Goal: Information Seeking & Learning: Understand process/instructions

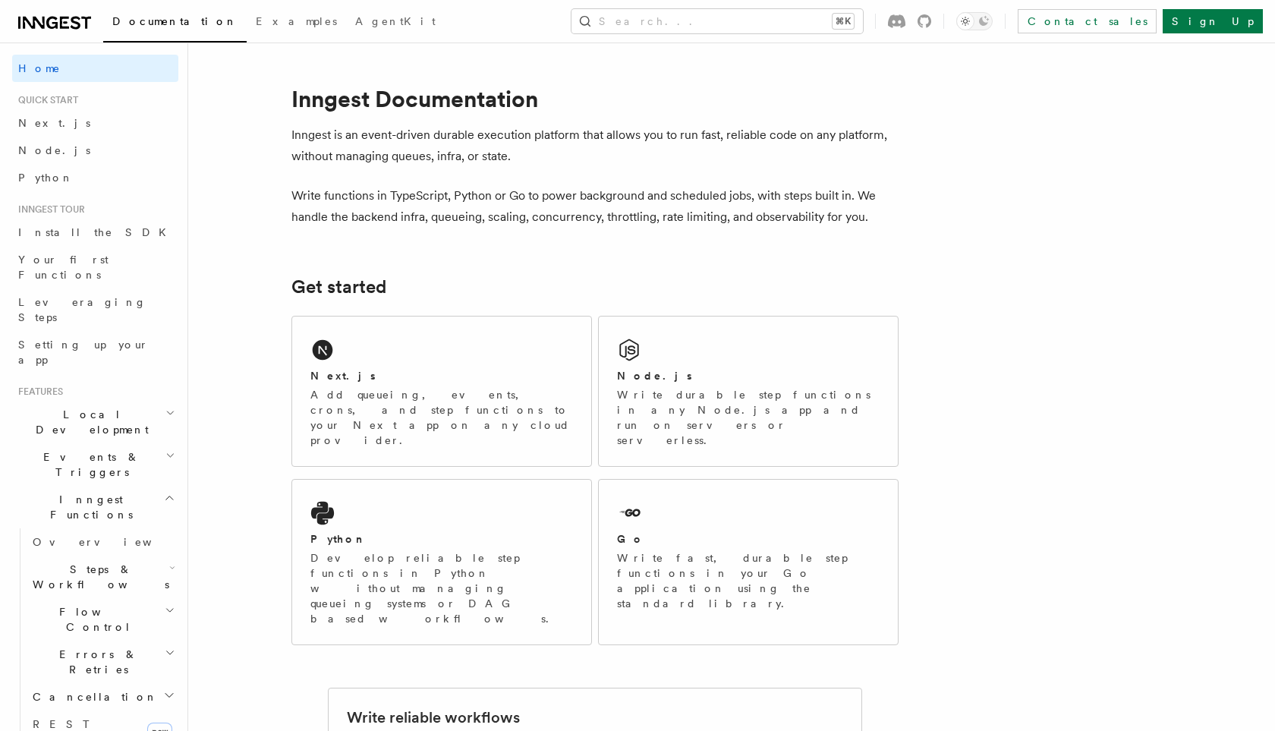
click at [67, 30] on icon at bounding box center [54, 23] width 73 height 18
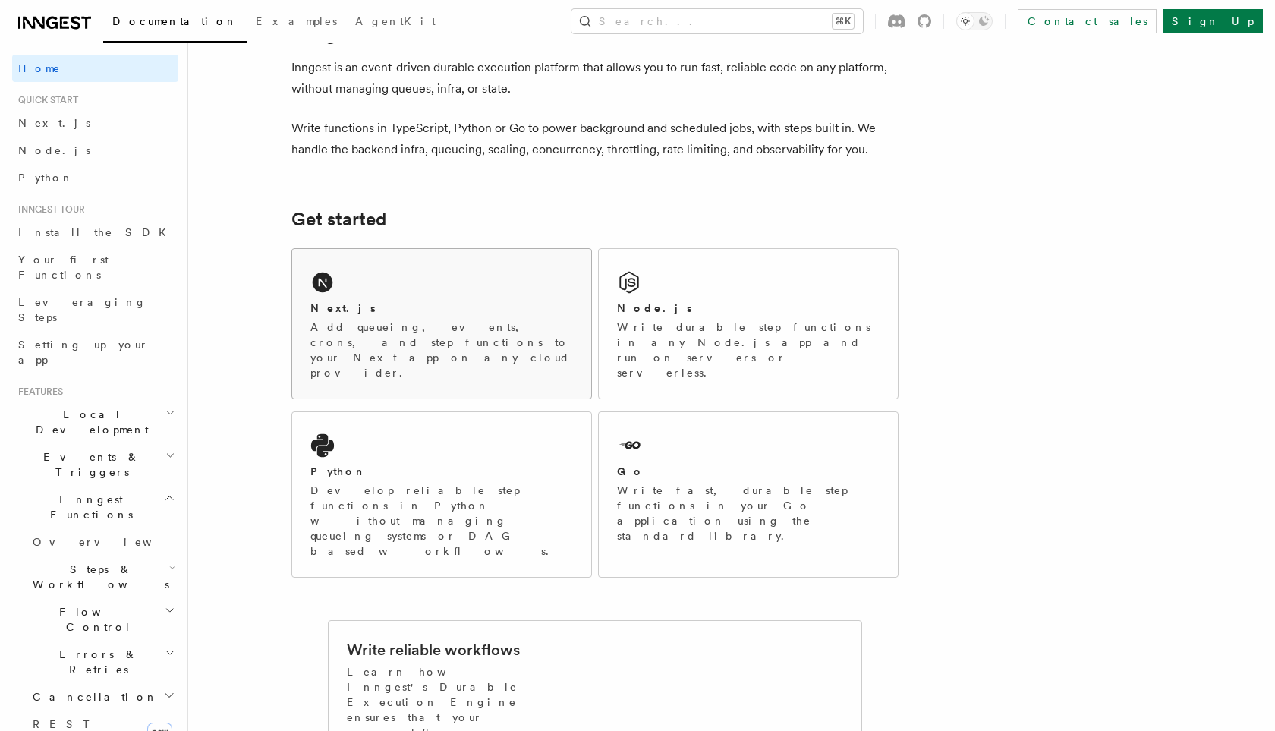
scroll to position [70, 0]
click at [715, 314] on div "Node.js" at bounding box center [748, 306] width 263 height 16
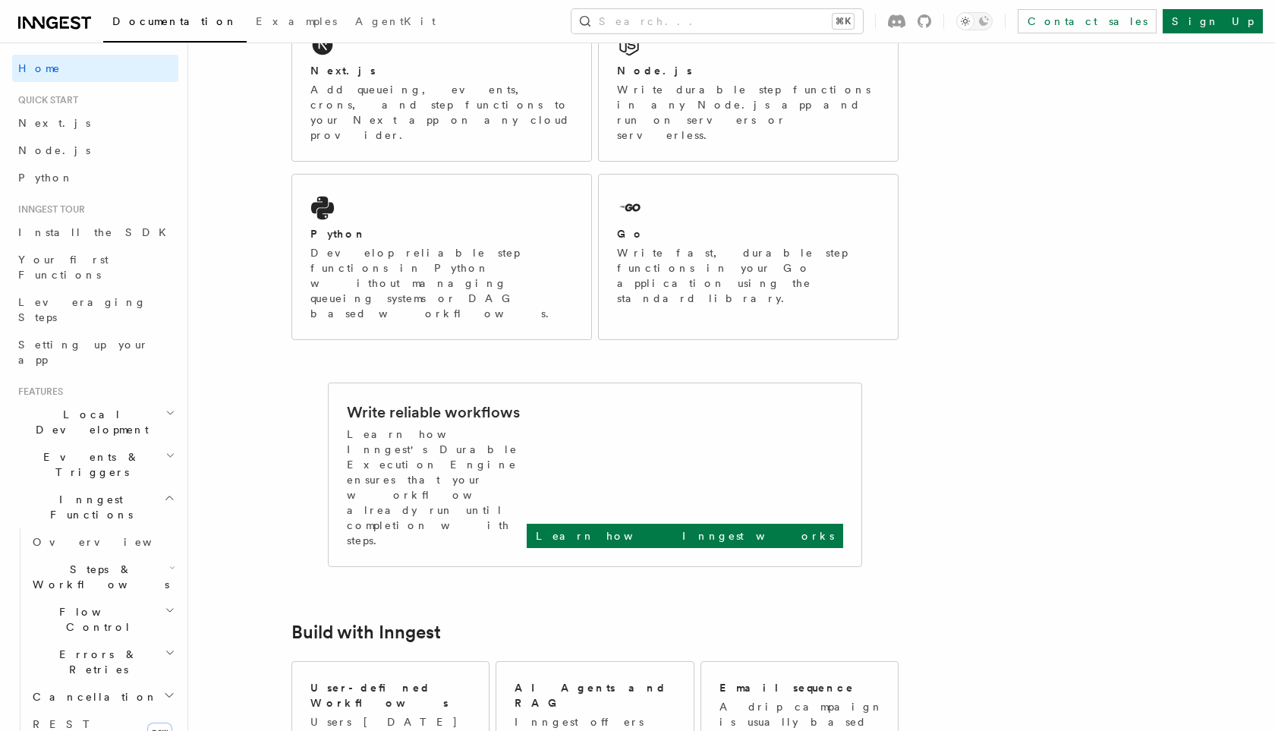
scroll to position [314, 0]
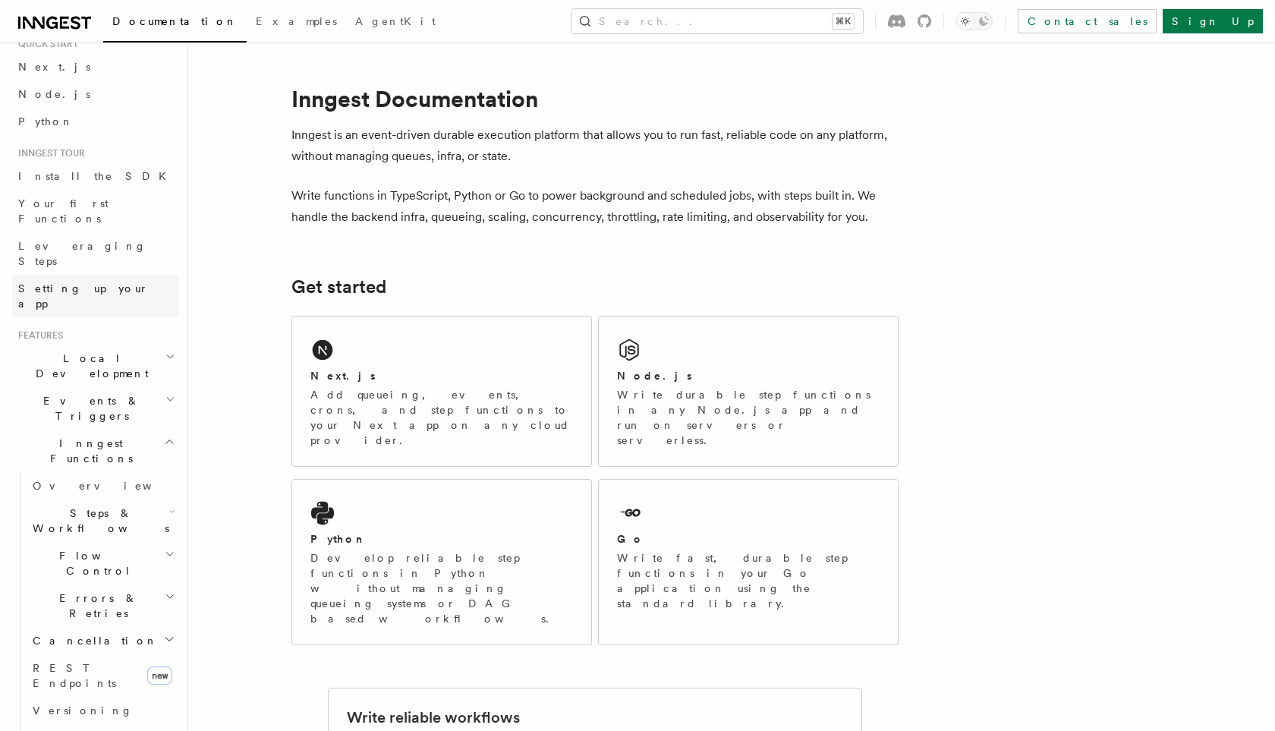
scroll to position [58, 0]
click at [65, 348] on span "Local Development" at bounding box center [88, 363] width 153 height 30
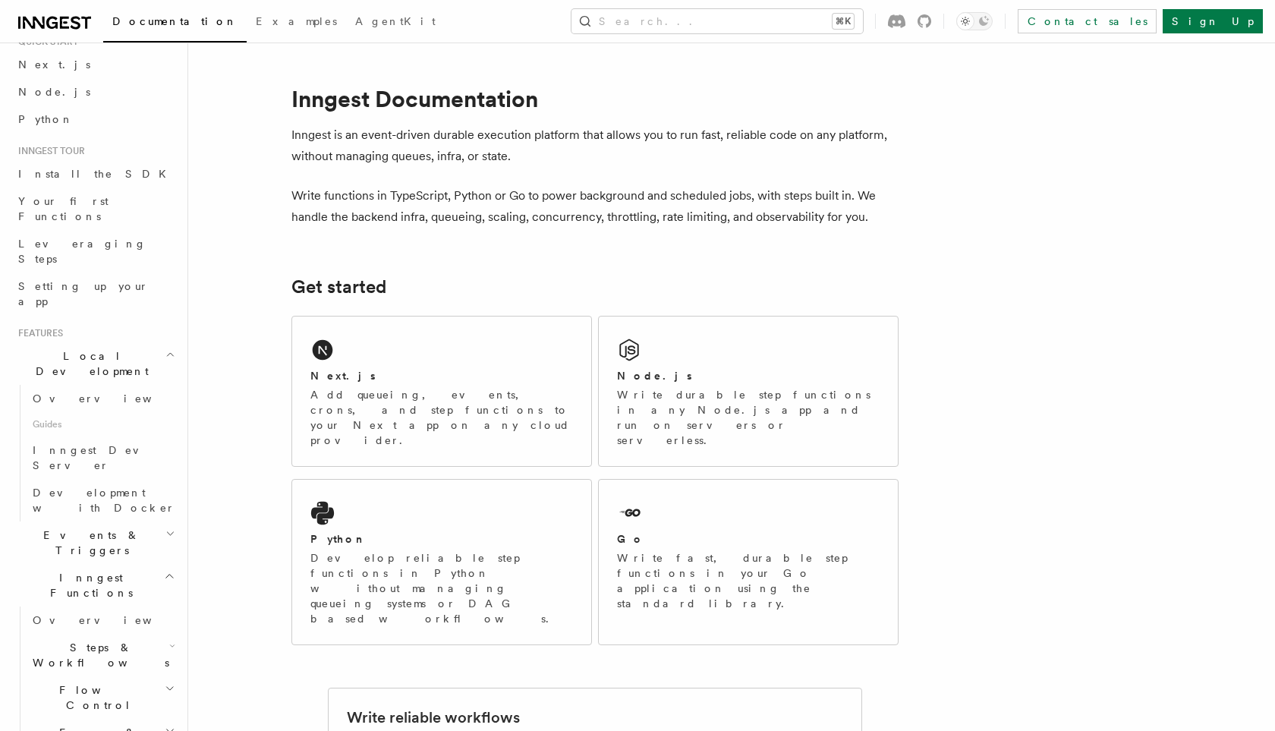
click at [65, 348] on span "Local Development" at bounding box center [88, 363] width 153 height 30
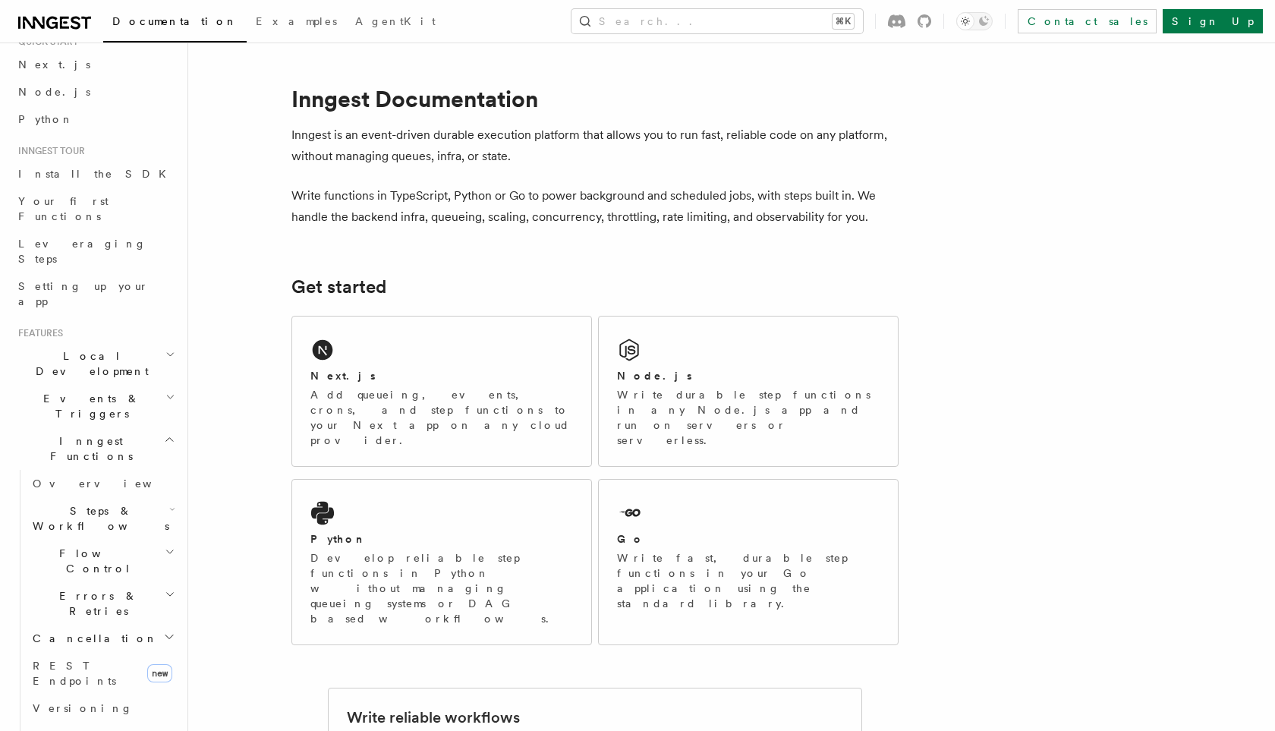
scroll to position [0, 0]
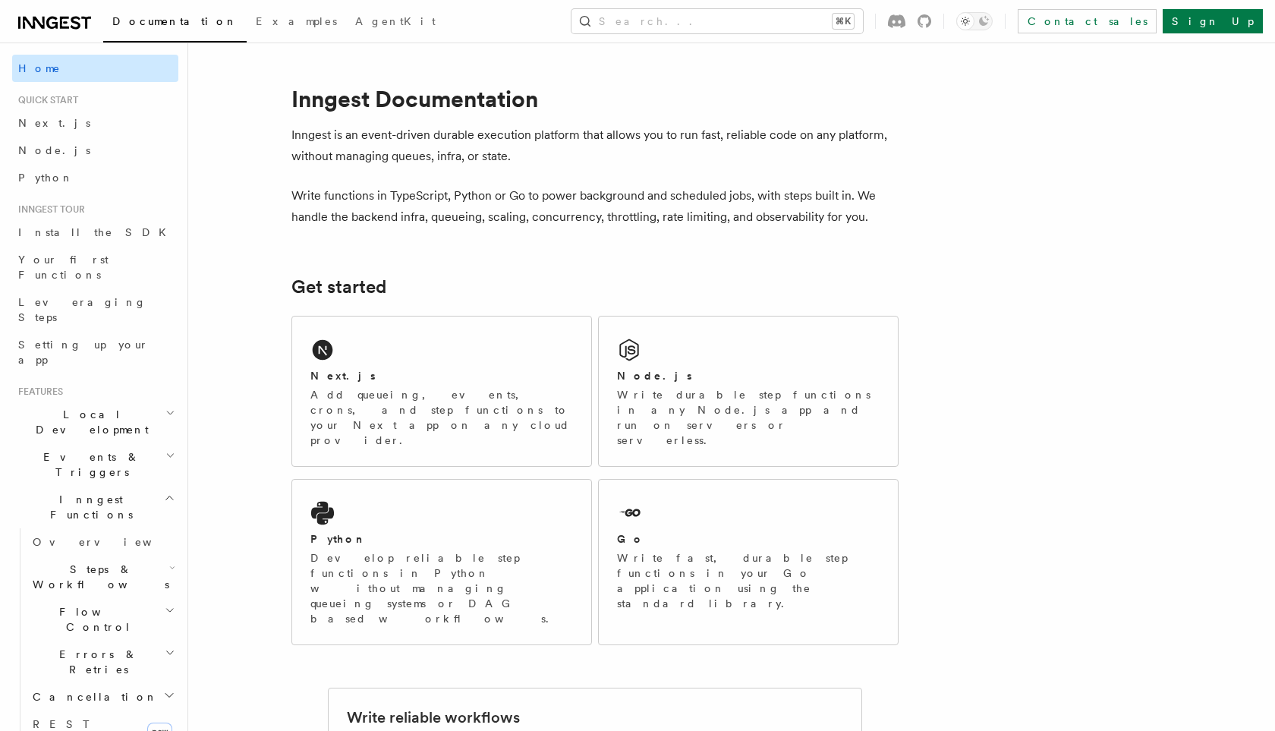
click at [64, 77] on link "Home" at bounding box center [95, 68] width 166 height 27
click at [256, 21] on span "Examples" at bounding box center [296, 21] width 81 height 12
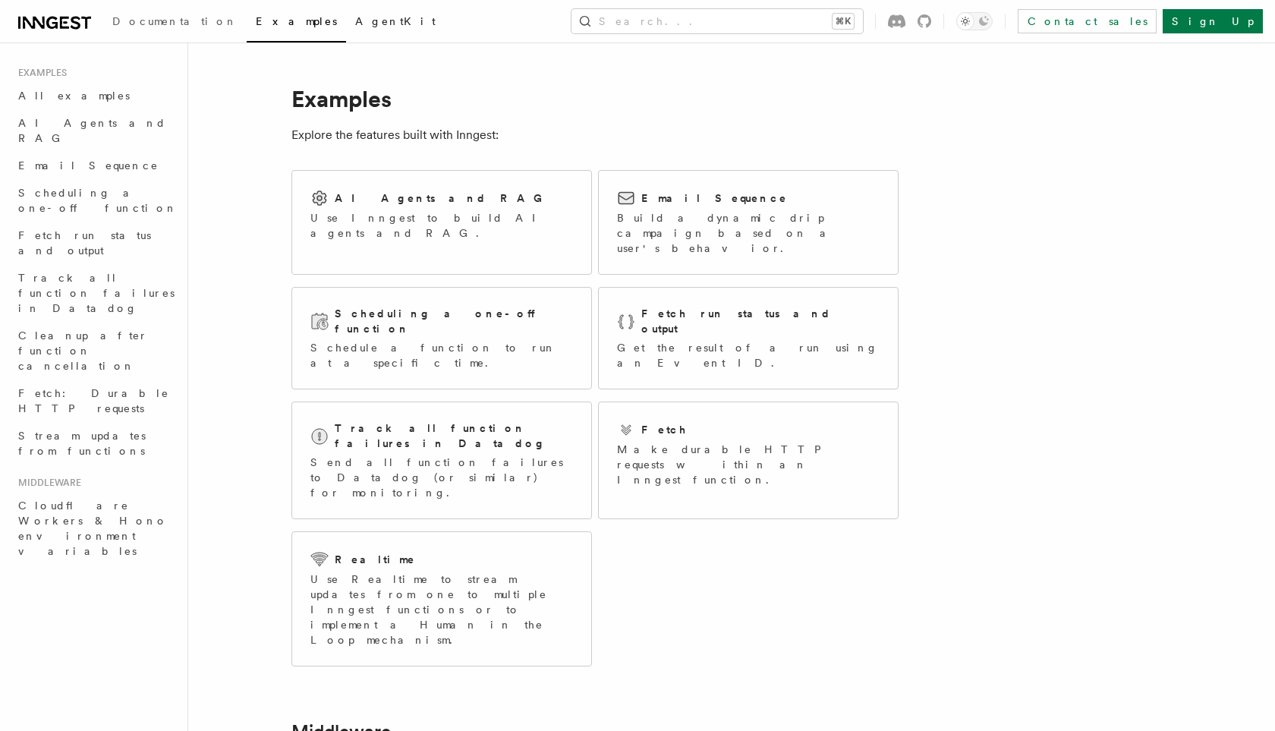
click at [346, 28] on link "AgentKit" at bounding box center [395, 23] width 99 height 36
click at [62, 187] on span "Scheduling a one-off function" at bounding box center [97, 200] width 159 height 27
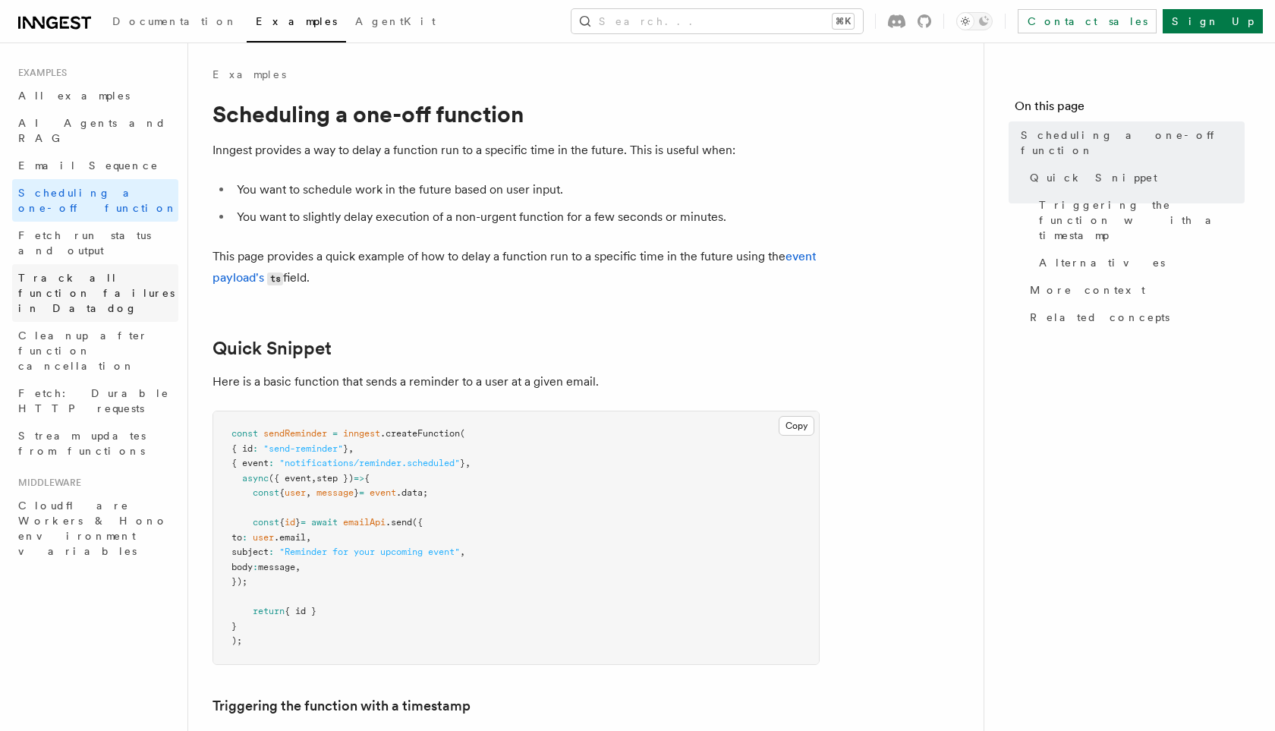
click at [52, 272] on span "Track all function failures in Datadog" at bounding box center [96, 293] width 156 height 43
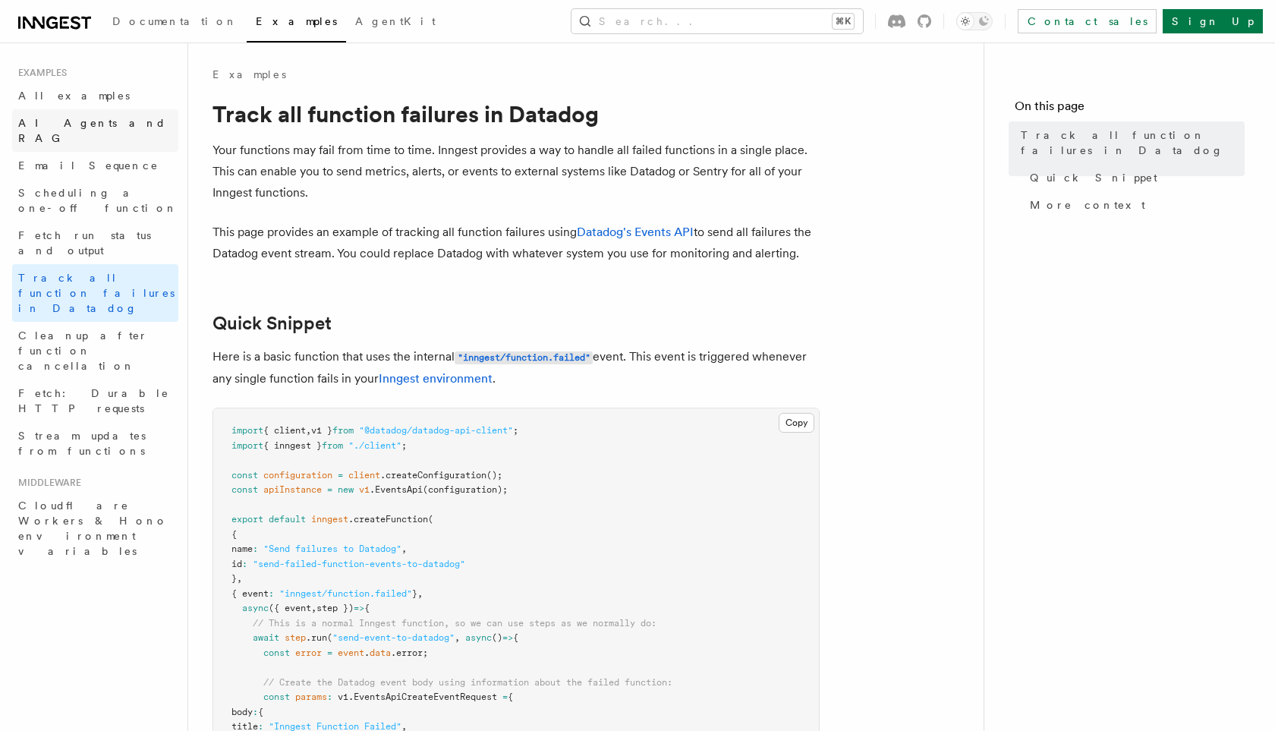
click at [63, 112] on link "AI Agents and RAG" at bounding box center [95, 130] width 166 height 43
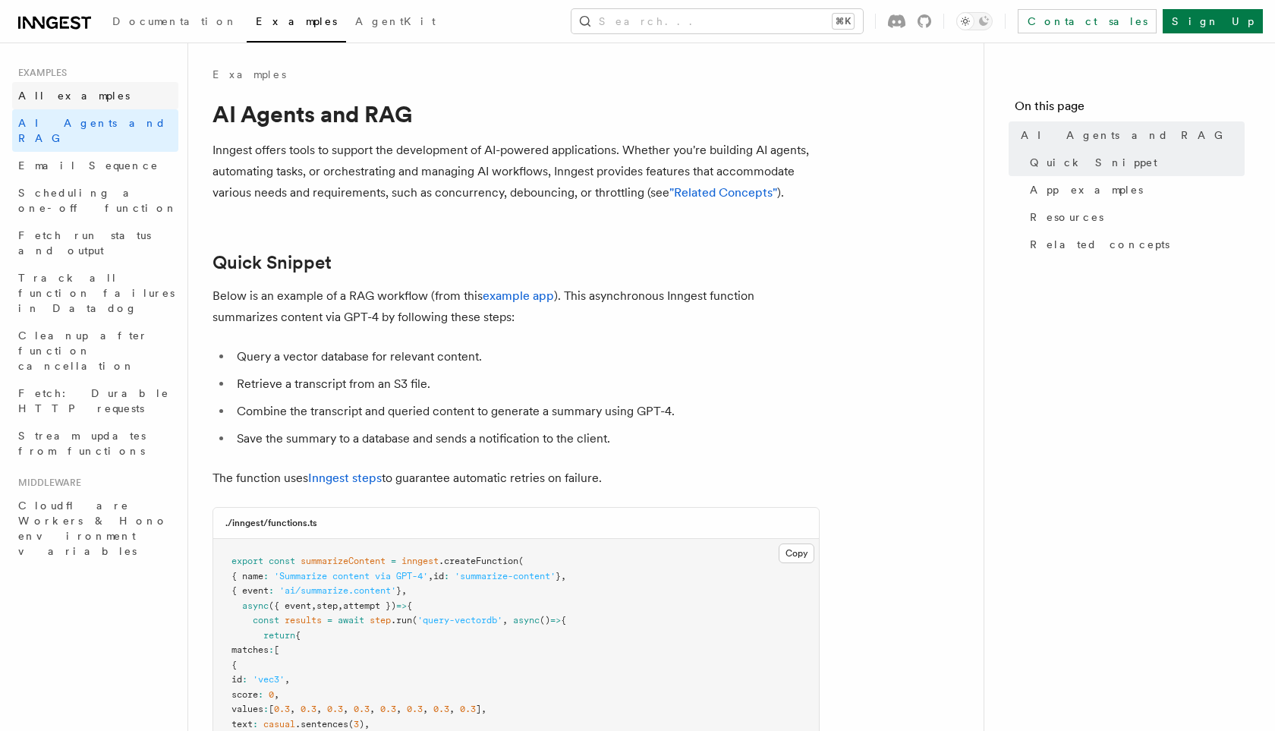
click at [90, 94] on link "All examples" at bounding box center [95, 95] width 166 height 27
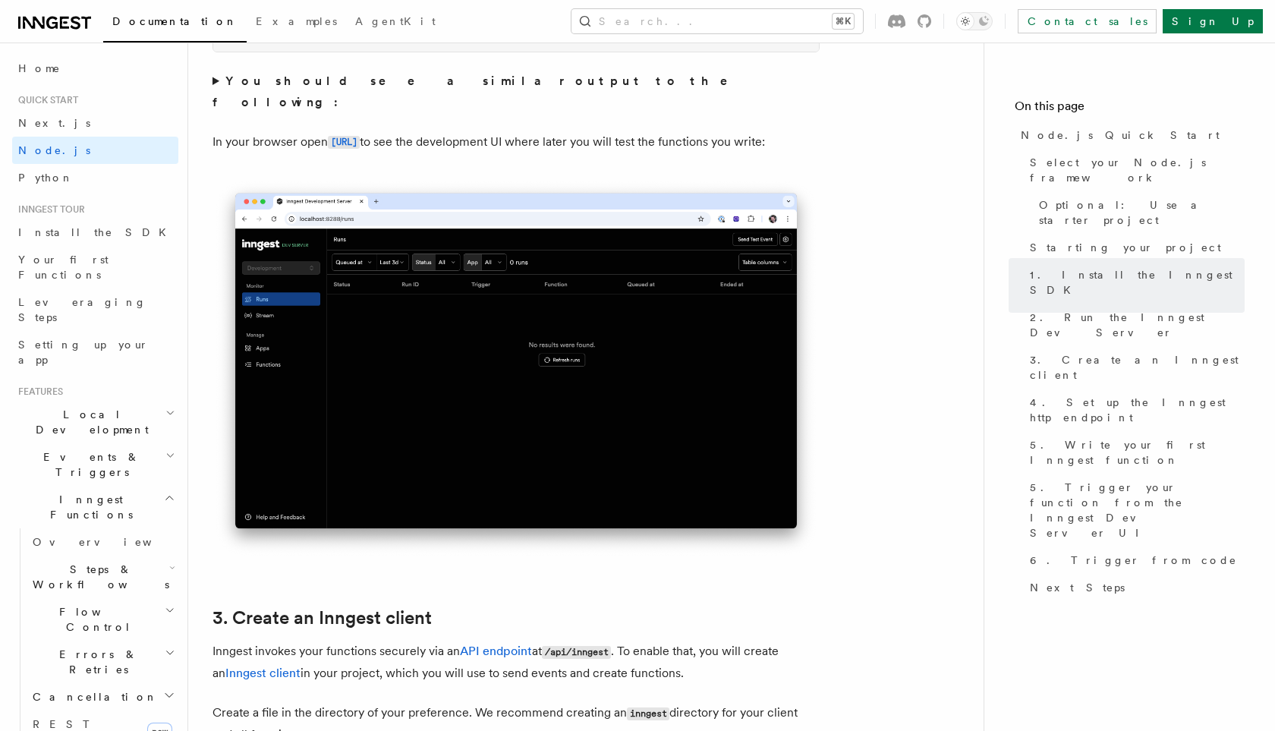
scroll to position [1390, 0]
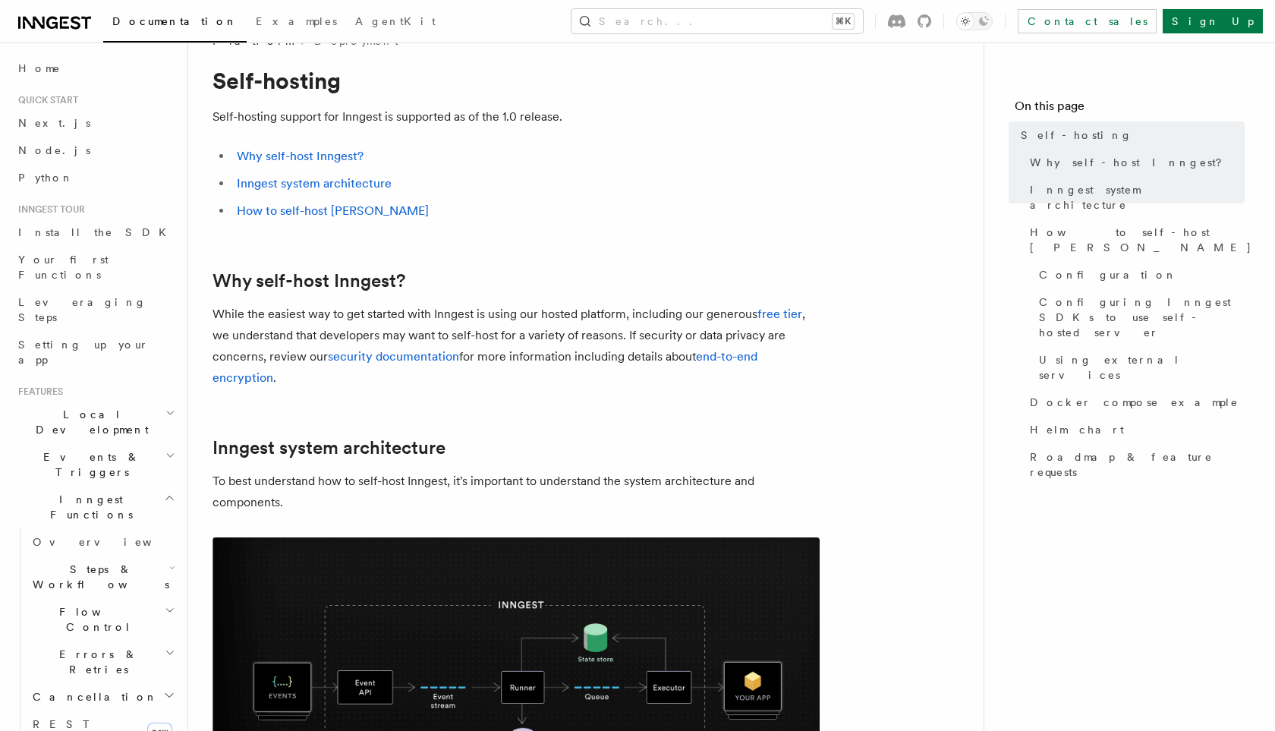
scroll to position [39, 0]
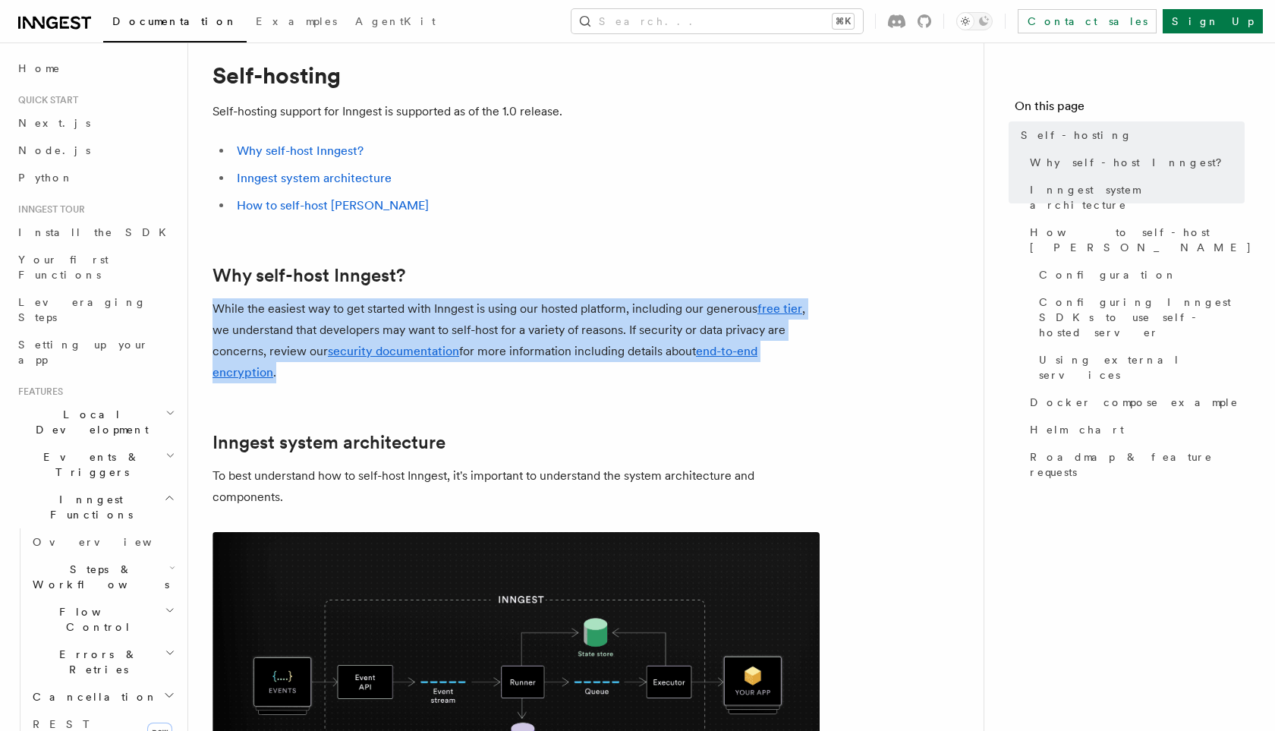
drag, startPoint x: 313, startPoint y: 379, endPoint x: 204, endPoint y: 308, distance: 129.5
click at [229, 317] on p "While the easiest way to get started with Inngest is using our hosted platform,…" at bounding box center [516, 340] width 607 height 85
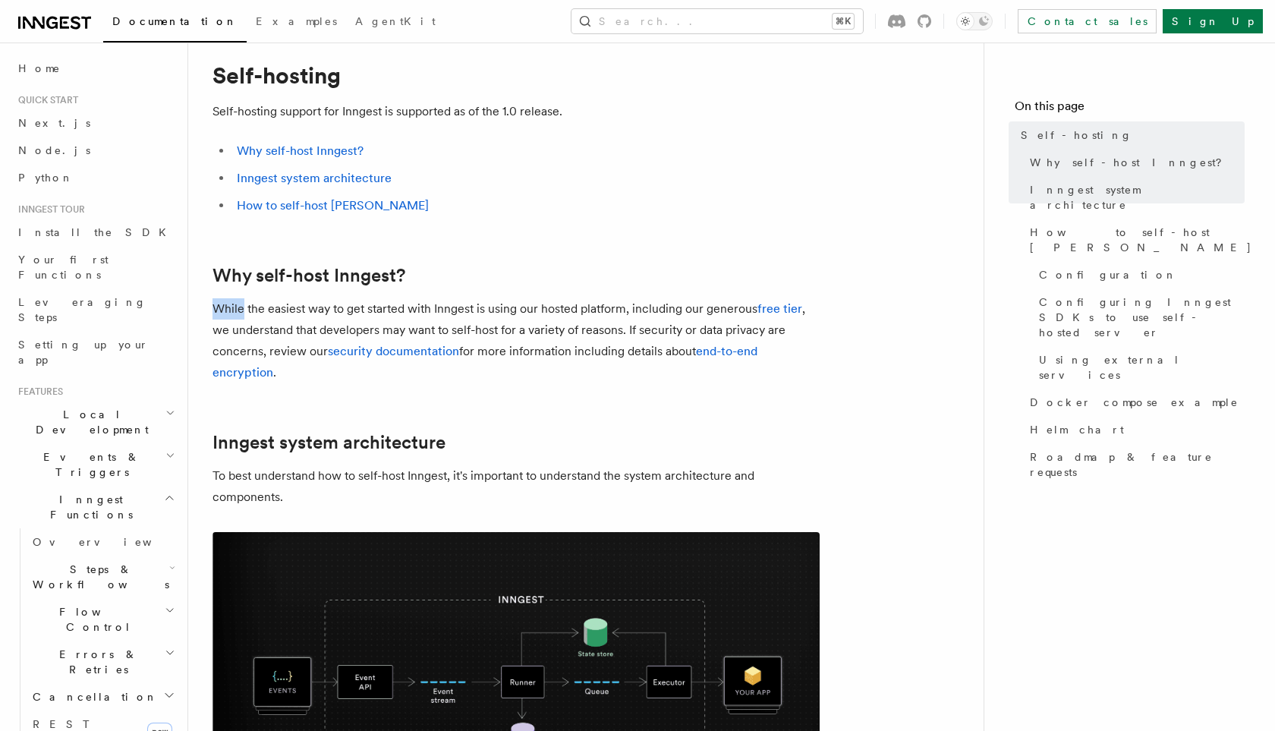
click at [229, 317] on p "While the easiest way to get started with Inngest is using our hosted platform,…" at bounding box center [516, 340] width 607 height 85
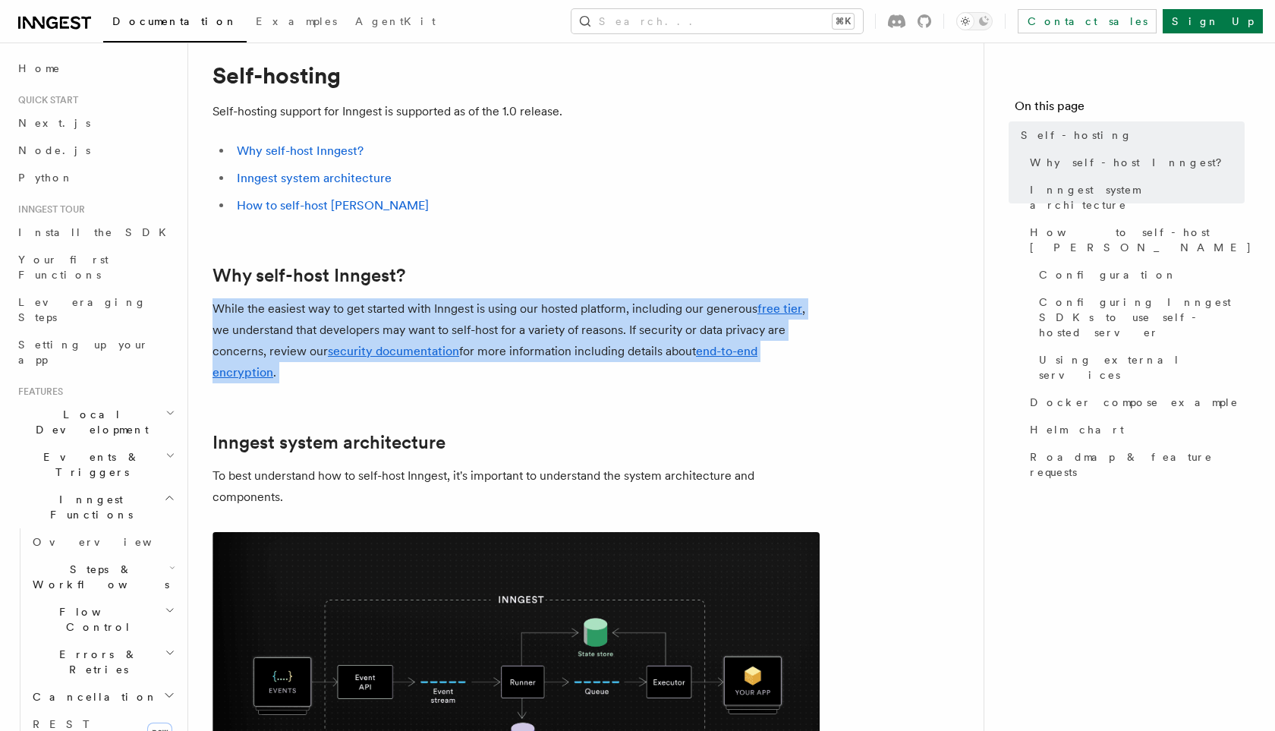
click at [229, 317] on p "While the easiest way to get started with Inngest is using our hosted platform,…" at bounding box center [516, 340] width 607 height 85
click at [244, 326] on p "While the easiest way to get started with Inngest is using our hosted platform,…" at bounding box center [516, 340] width 607 height 85
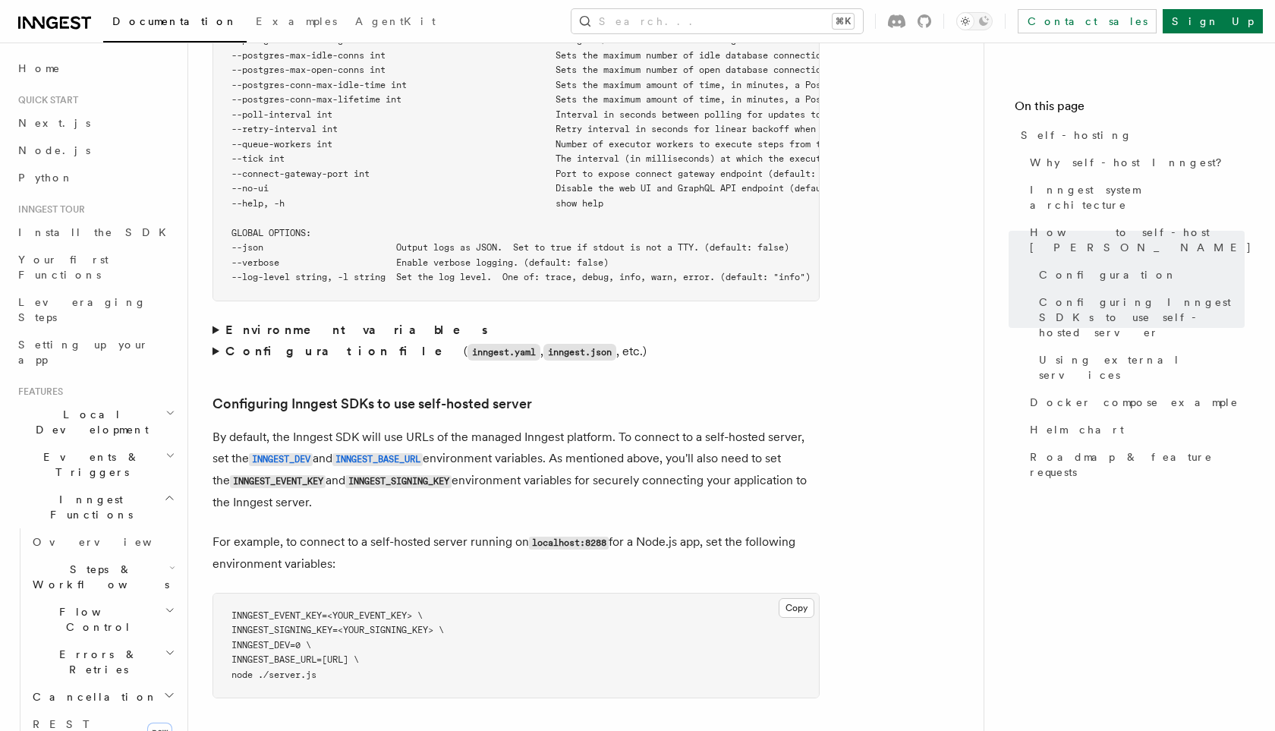
scroll to position [2964, 0]
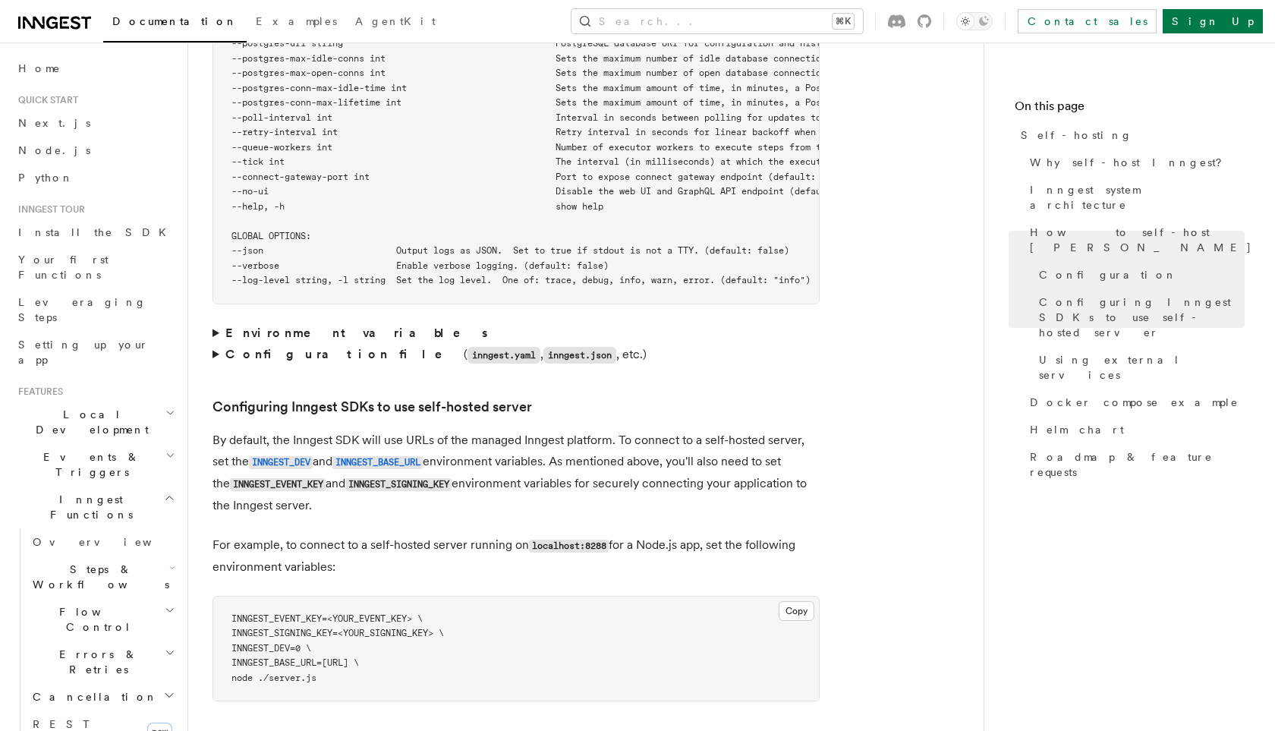
click at [213, 323] on summary "Environment variables" at bounding box center [516, 333] width 607 height 21
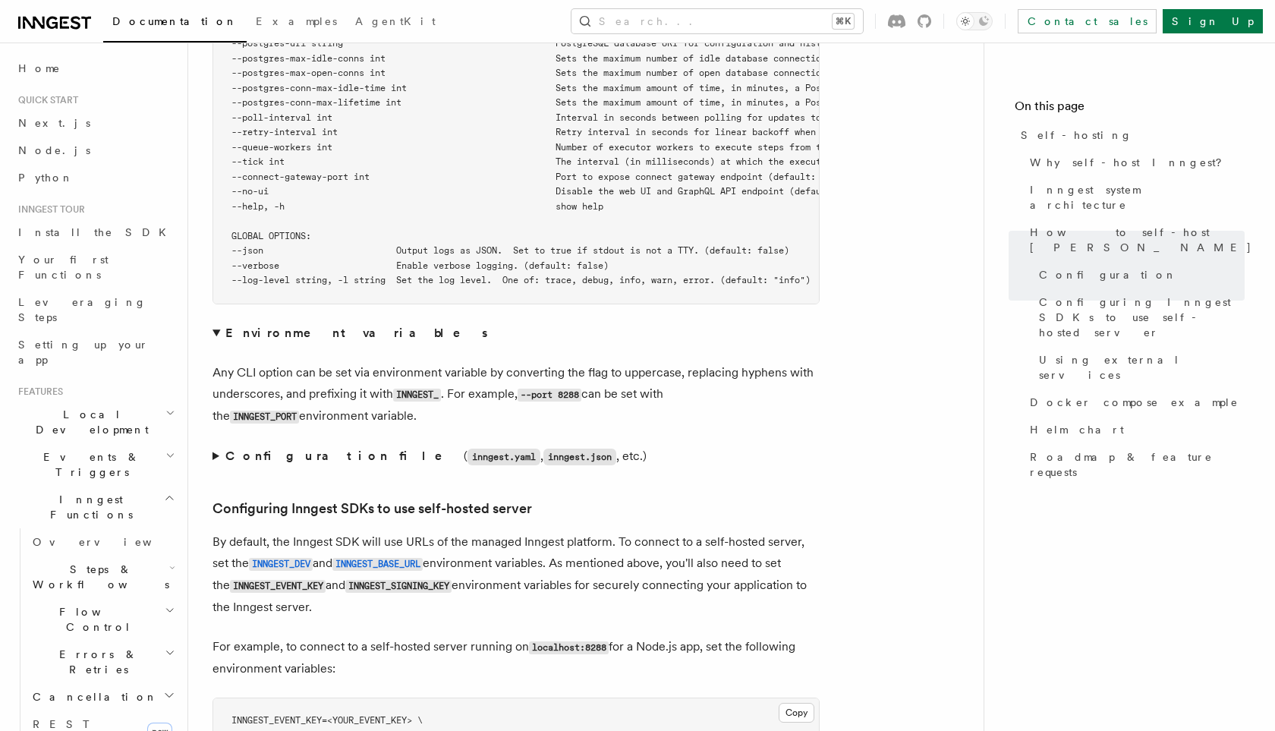
click at [212, 294] on div "Platform Deployment Self-hosting Self-hosting support for Inngest is supported …" at bounding box center [610, 365] width 844 height 6658
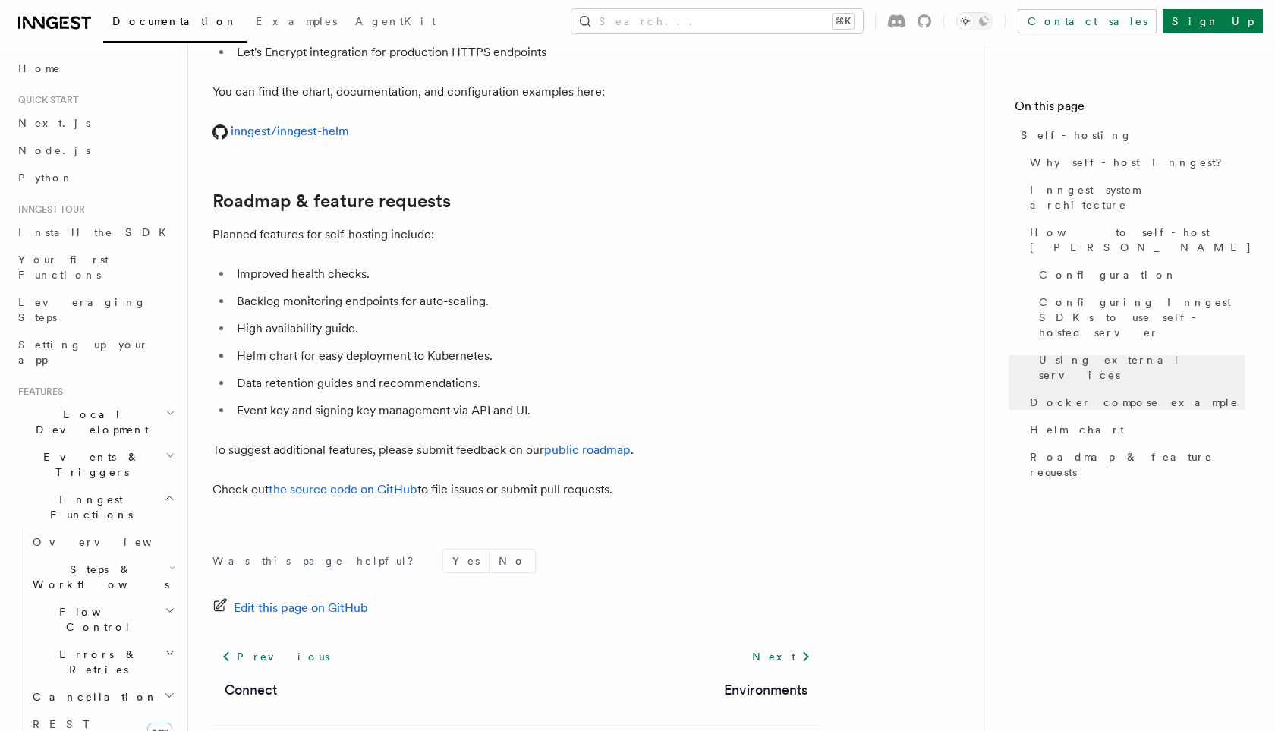
scroll to position [5890, 0]
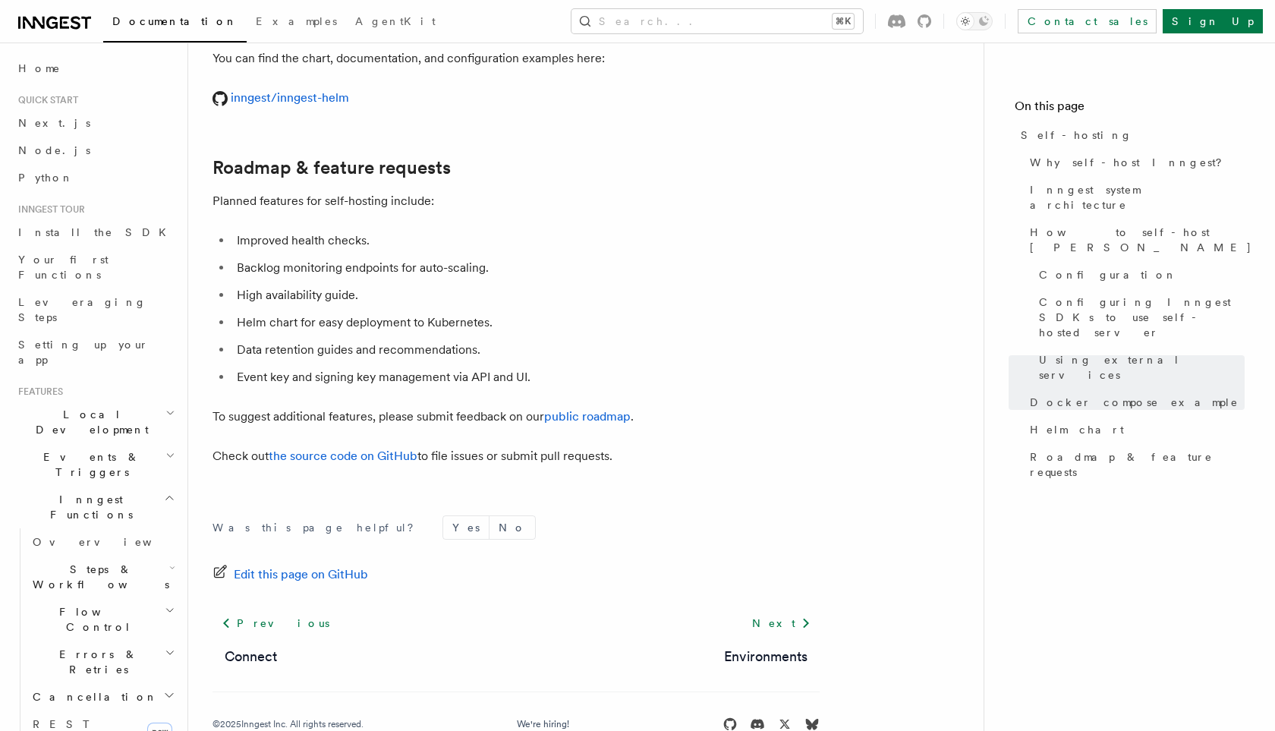
click at [612, 157] on h2 "Roadmap & feature requests" at bounding box center [516, 167] width 607 height 21
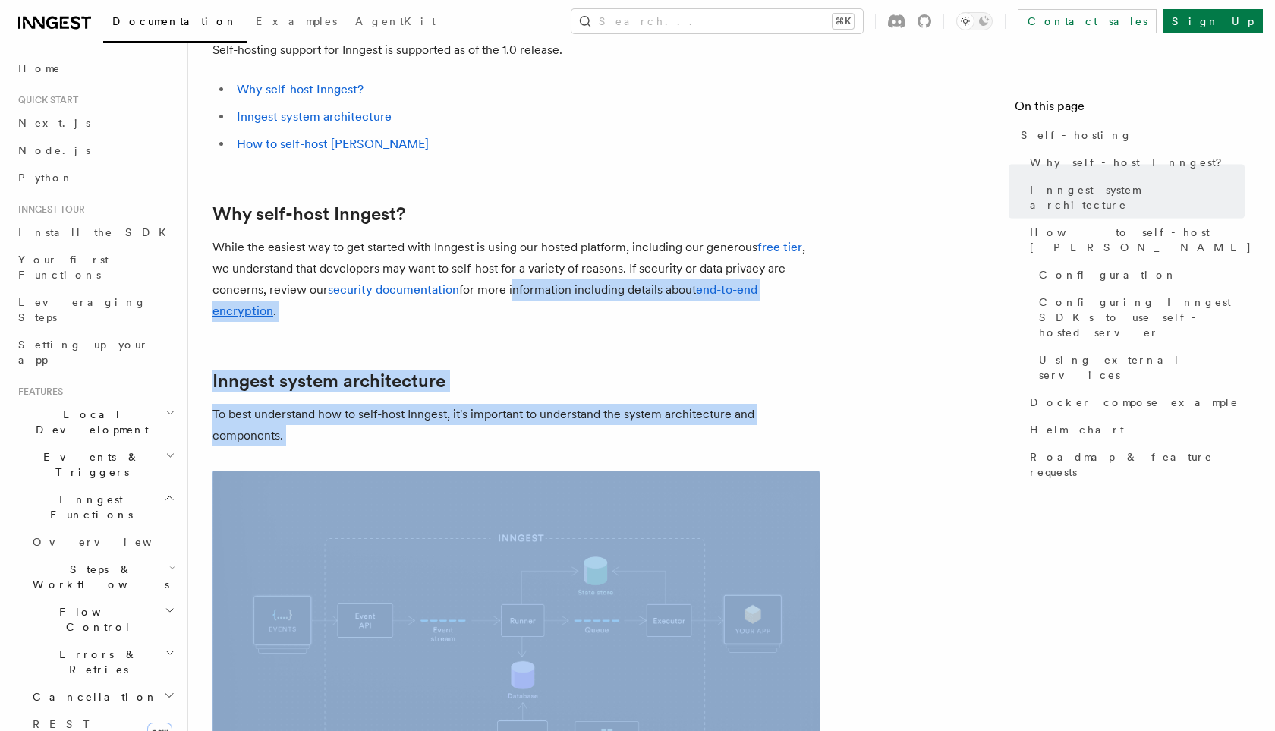
scroll to position [0, 0]
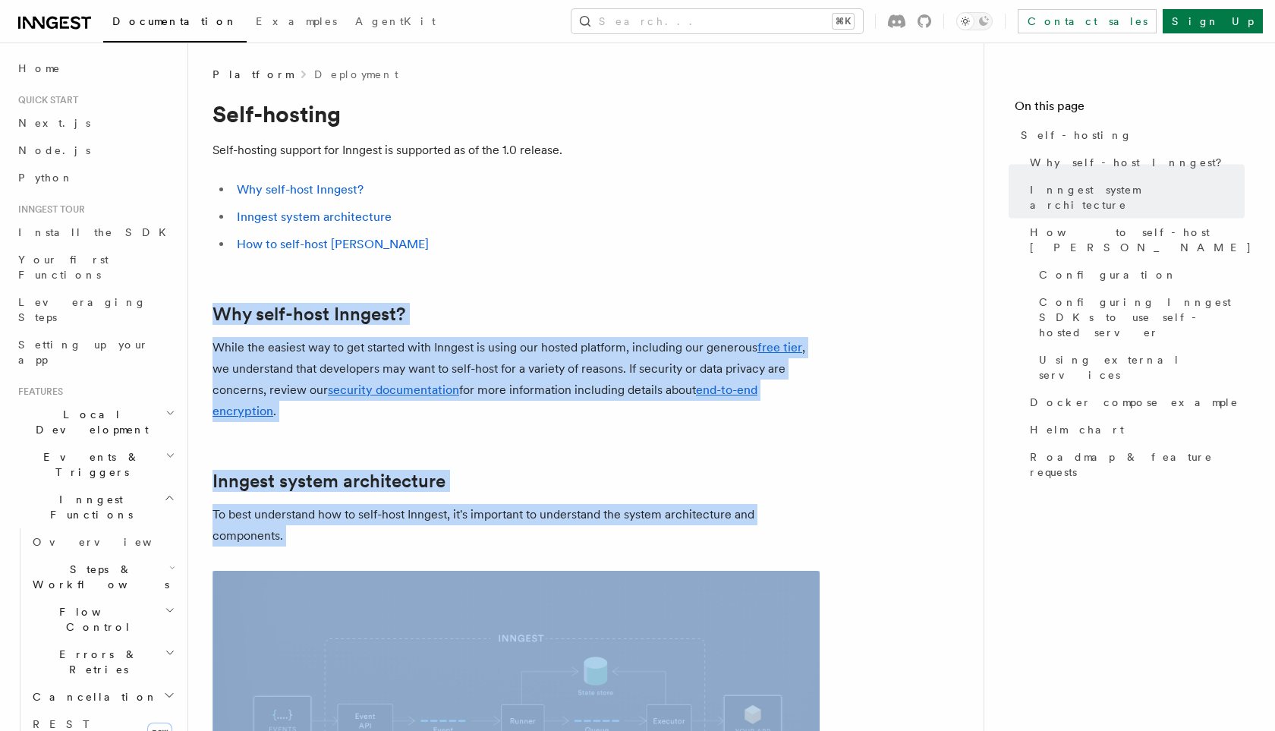
drag, startPoint x: 635, startPoint y: 437, endPoint x: 513, endPoint y: 300, distance: 183.9
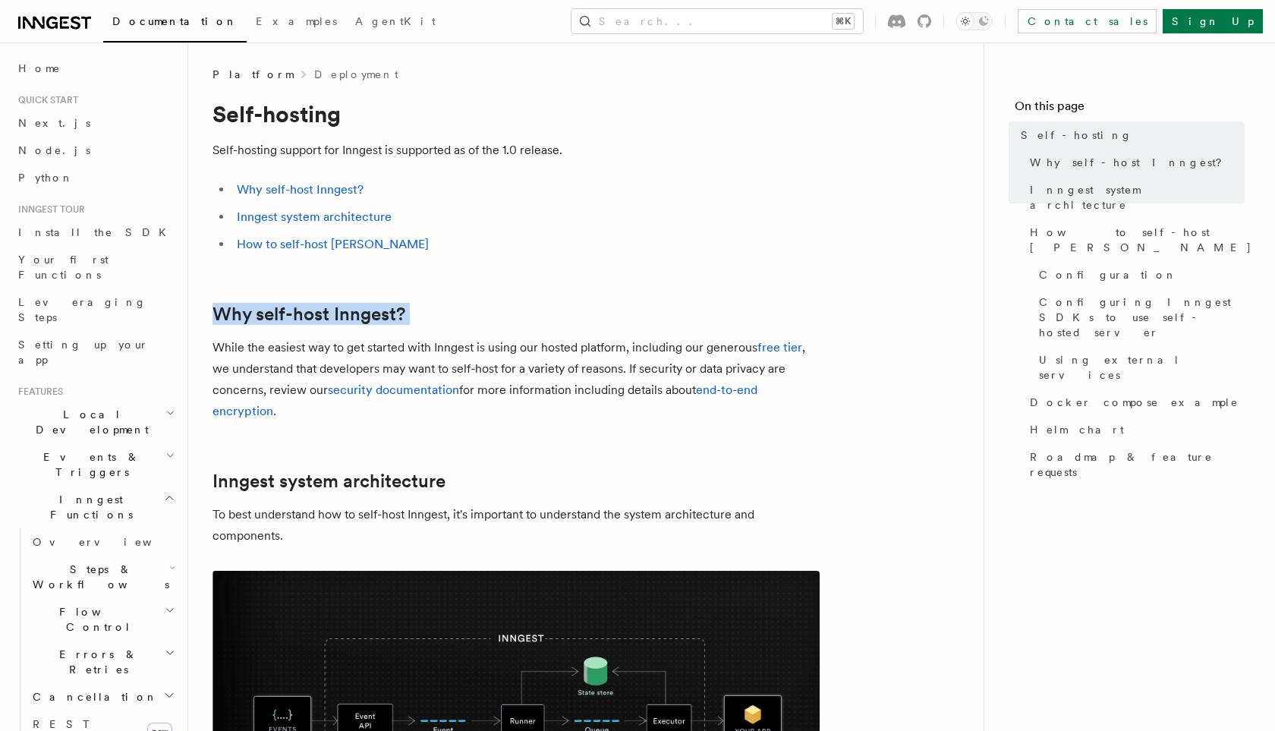
drag, startPoint x: 513, startPoint y: 296, endPoint x: 411, endPoint y: 281, distance: 102.9
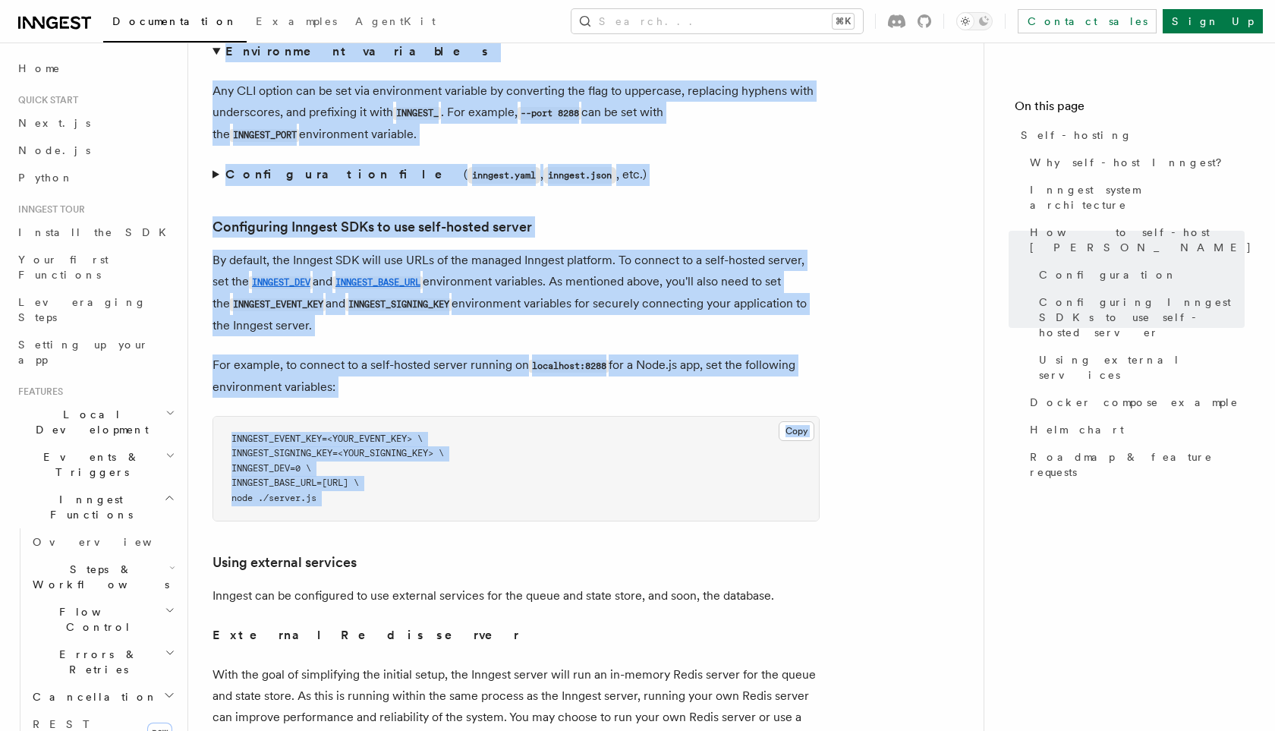
scroll to position [3245, 0]
drag, startPoint x: 253, startPoint y: 280, endPoint x: 441, endPoint y: 473, distance: 269.5
click at [441, 473] on article "Platform Deployment Self-hosting Self-hosting support for Inngest is supported …" at bounding box center [586, 118] width 747 height 6592
copy article "Why self-host Inngest? While the easiest way to get started with Inngest is usi…"
click at [689, 166] on article "Platform Deployment Self-hosting Self-hosting support for Inngest is supported …" at bounding box center [586, 118] width 747 height 6592
